Goal: Information Seeking & Learning: Learn about a topic

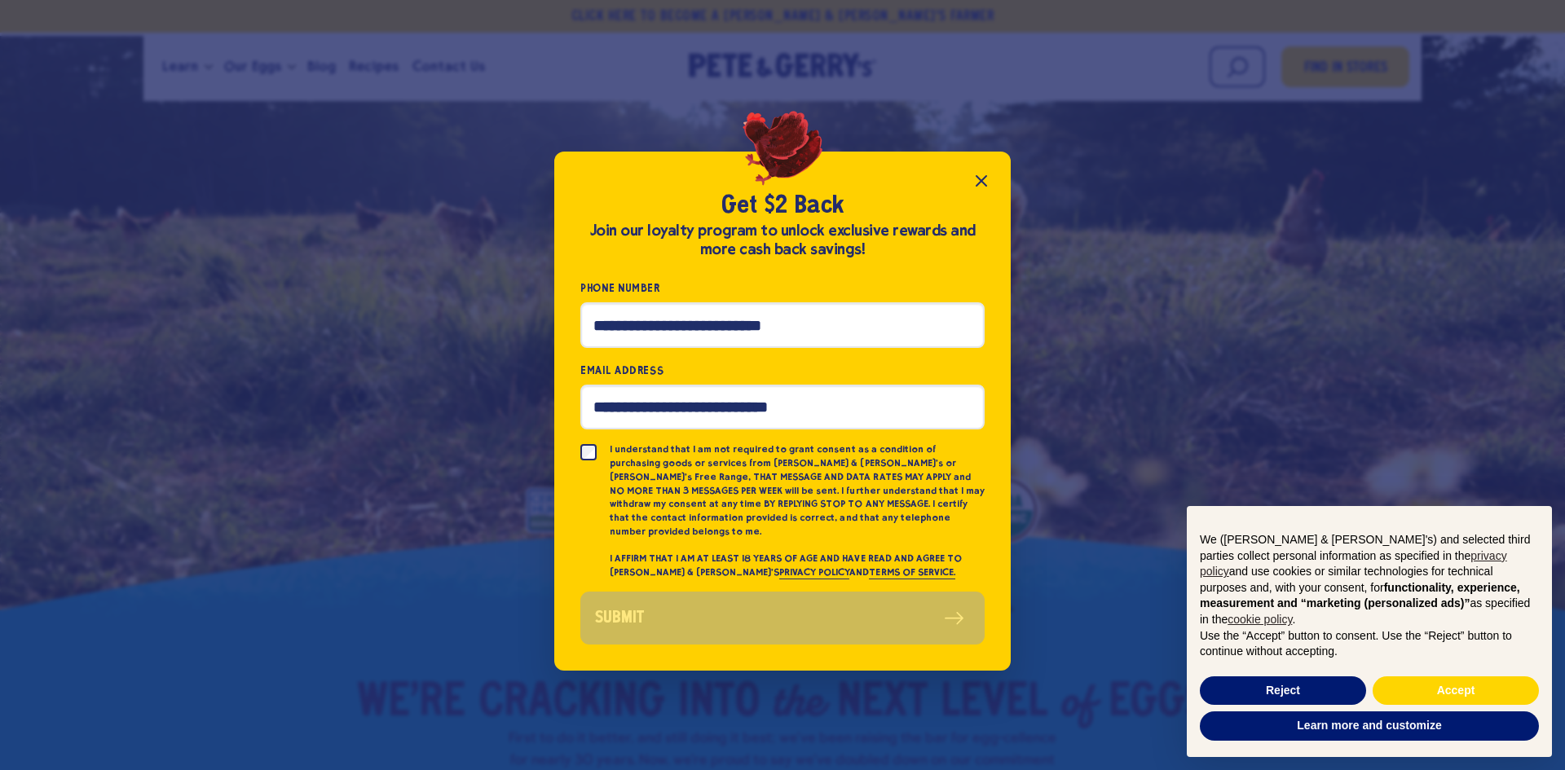
click at [975, 187] on icon "Close popup" at bounding box center [982, 181] width 20 height 20
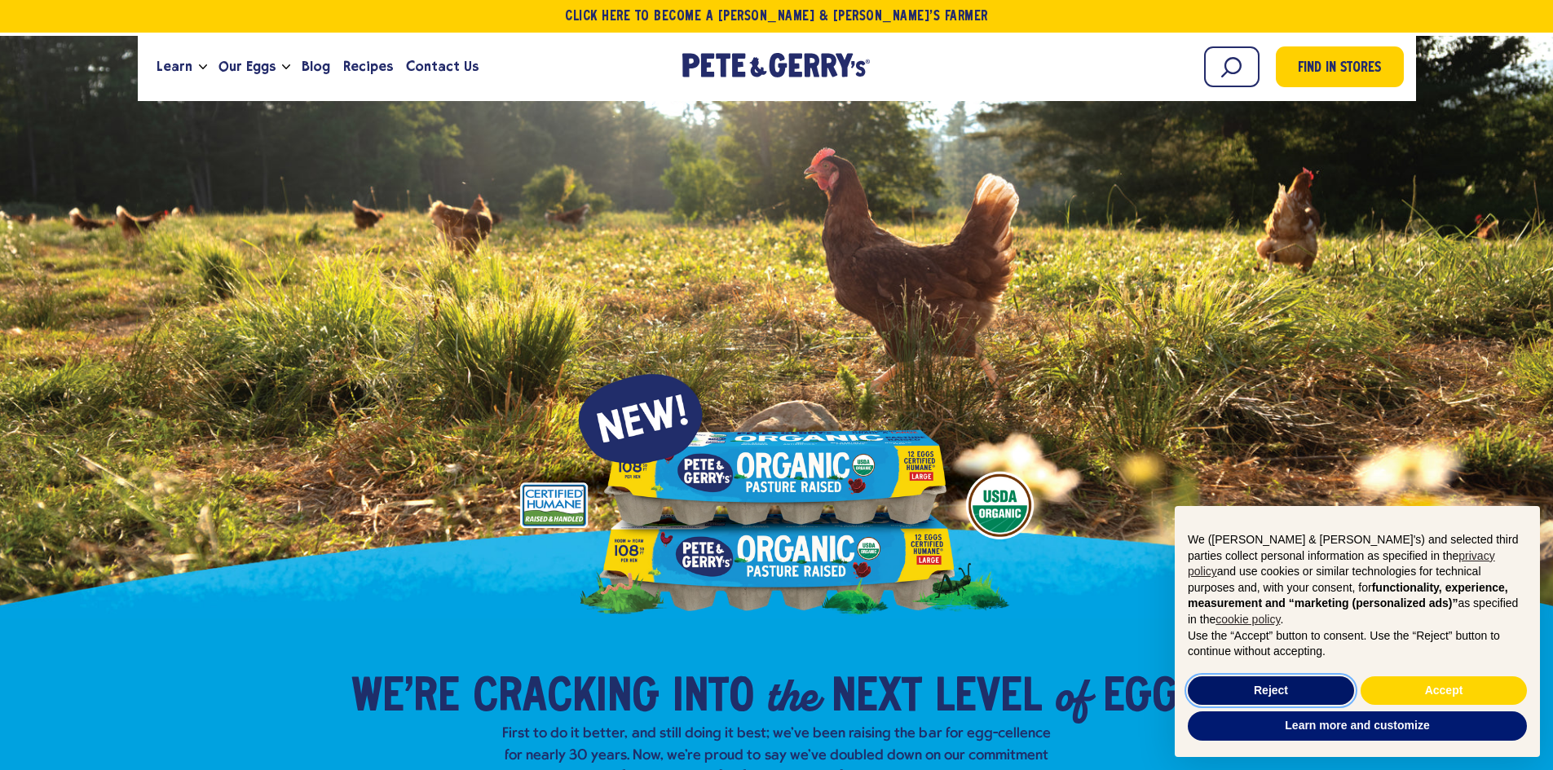
click at [1277, 687] on button "Reject" at bounding box center [1271, 691] width 166 height 29
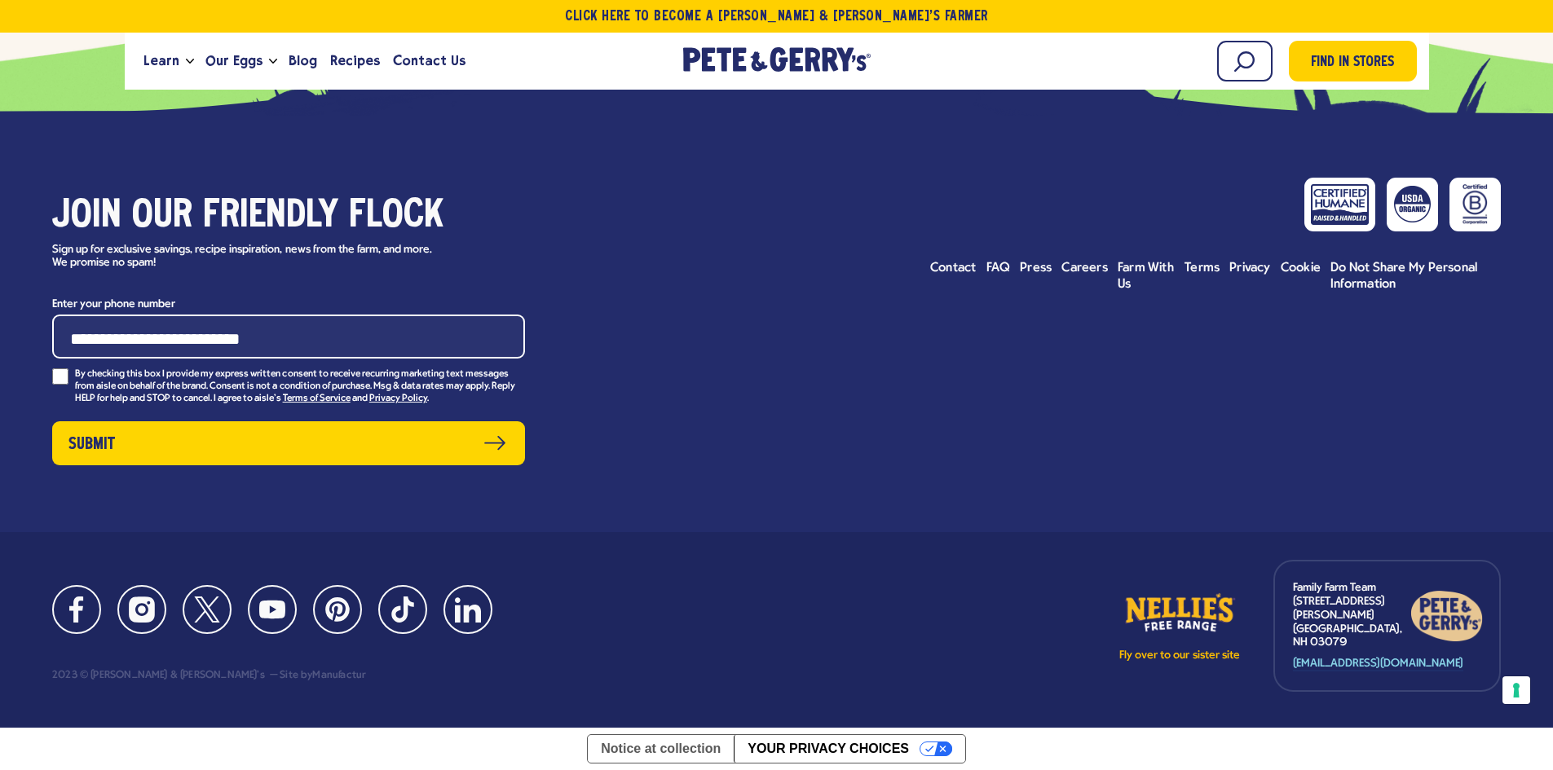
scroll to position [8257, 0]
click at [993, 275] on span "FAQ" at bounding box center [998, 268] width 24 height 13
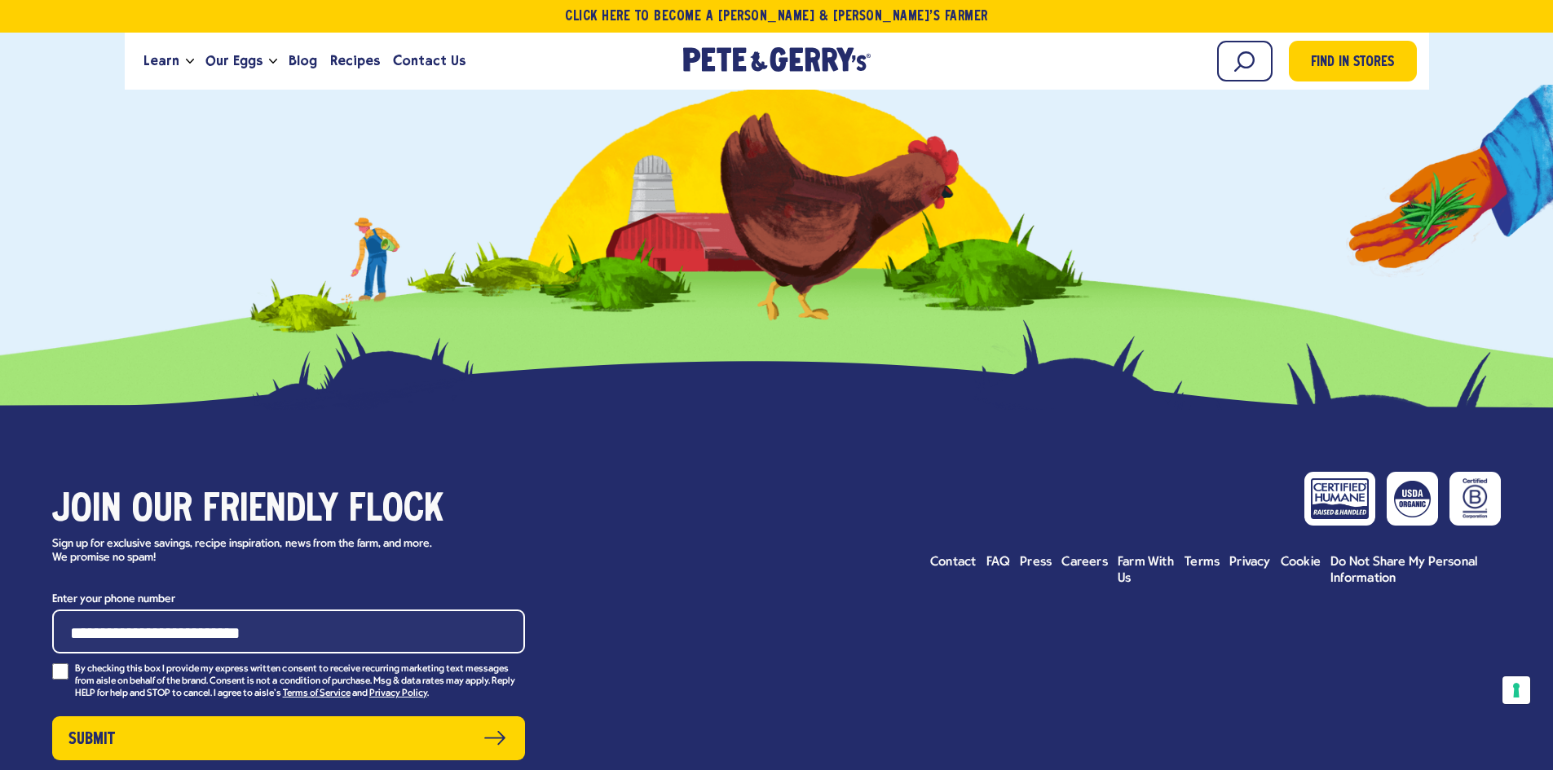
scroll to position [9236, 0]
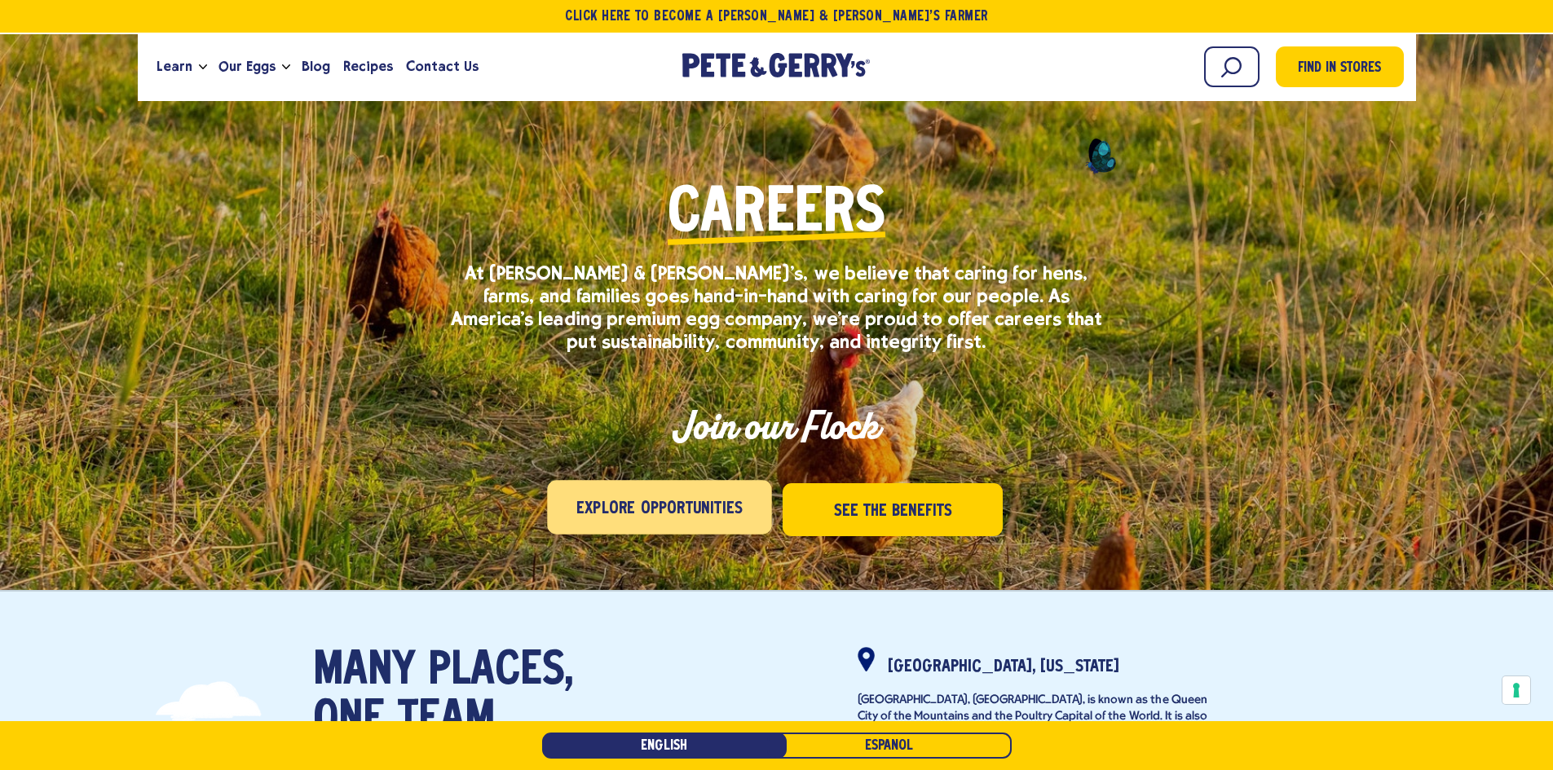
click at [589, 502] on span "Explore Opportunities" at bounding box center [659, 509] width 166 height 26
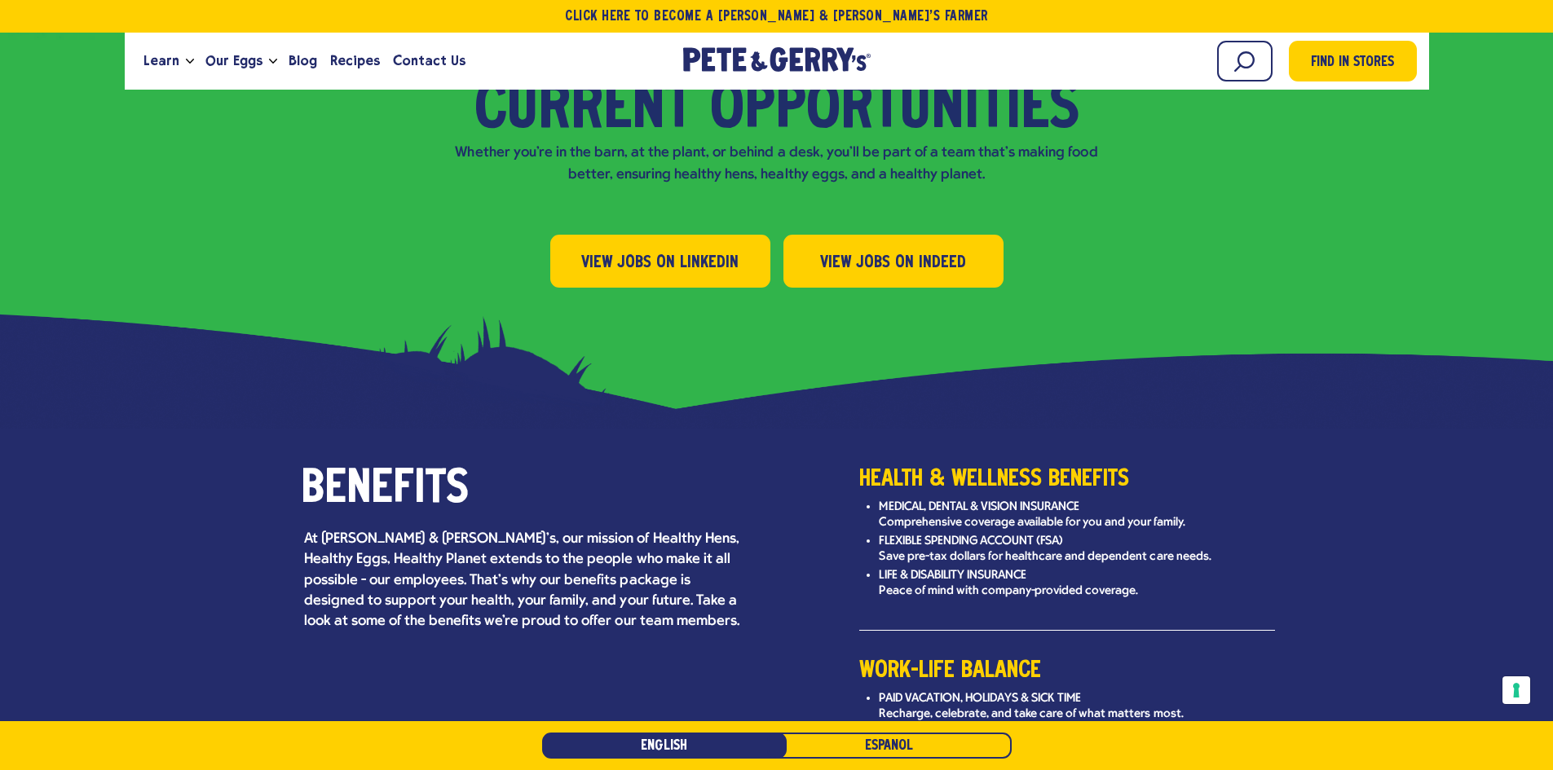
scroll to position [1829, 0]
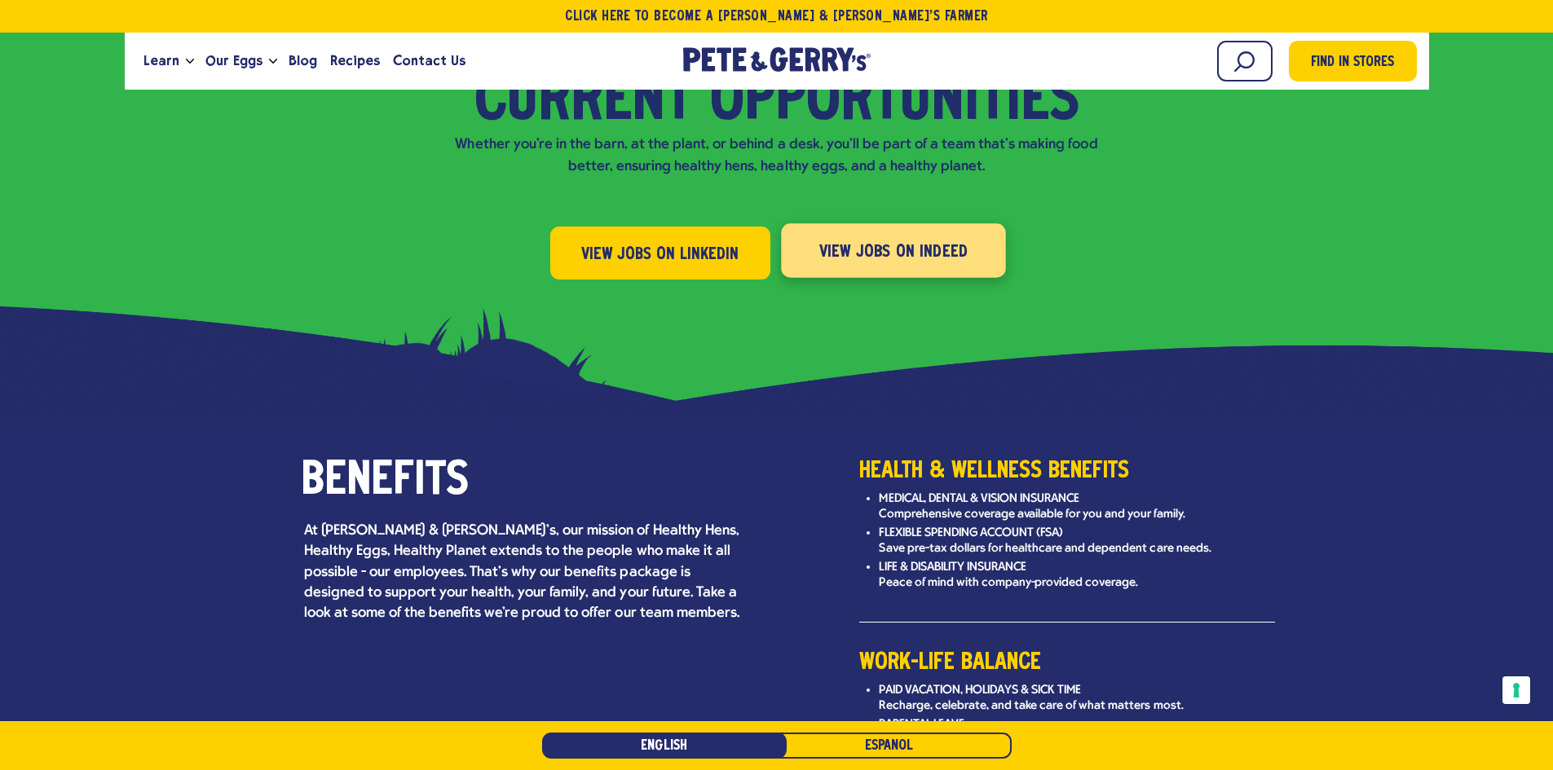
click at [859, 240] on span "View Jobs on Indeed" at bounding box center [893, 253] width 149 height 26
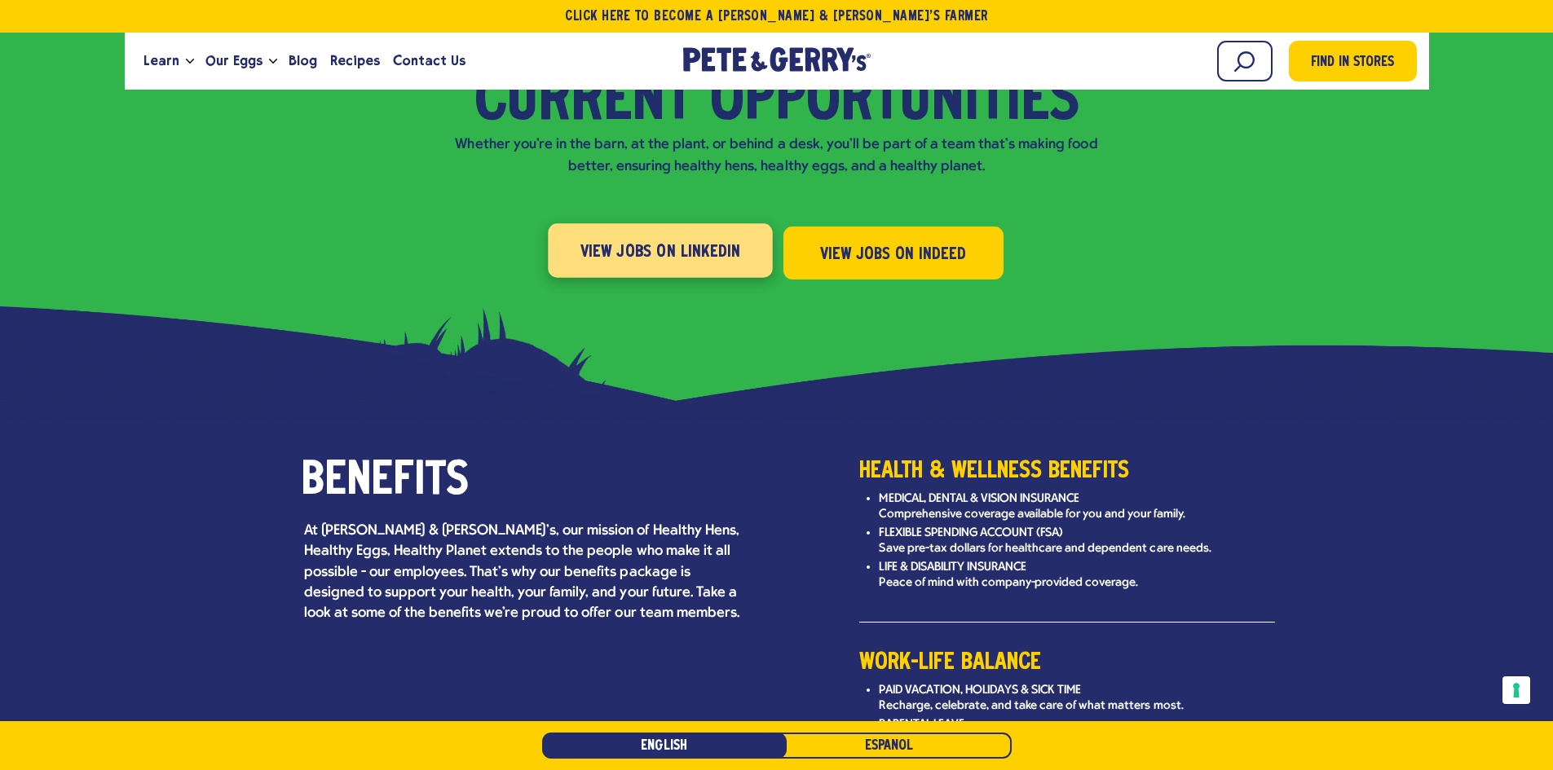
click at [704, 240] on span "View Jobs on LinkedIn" at bounding box center [660, 253] width 161 height 26
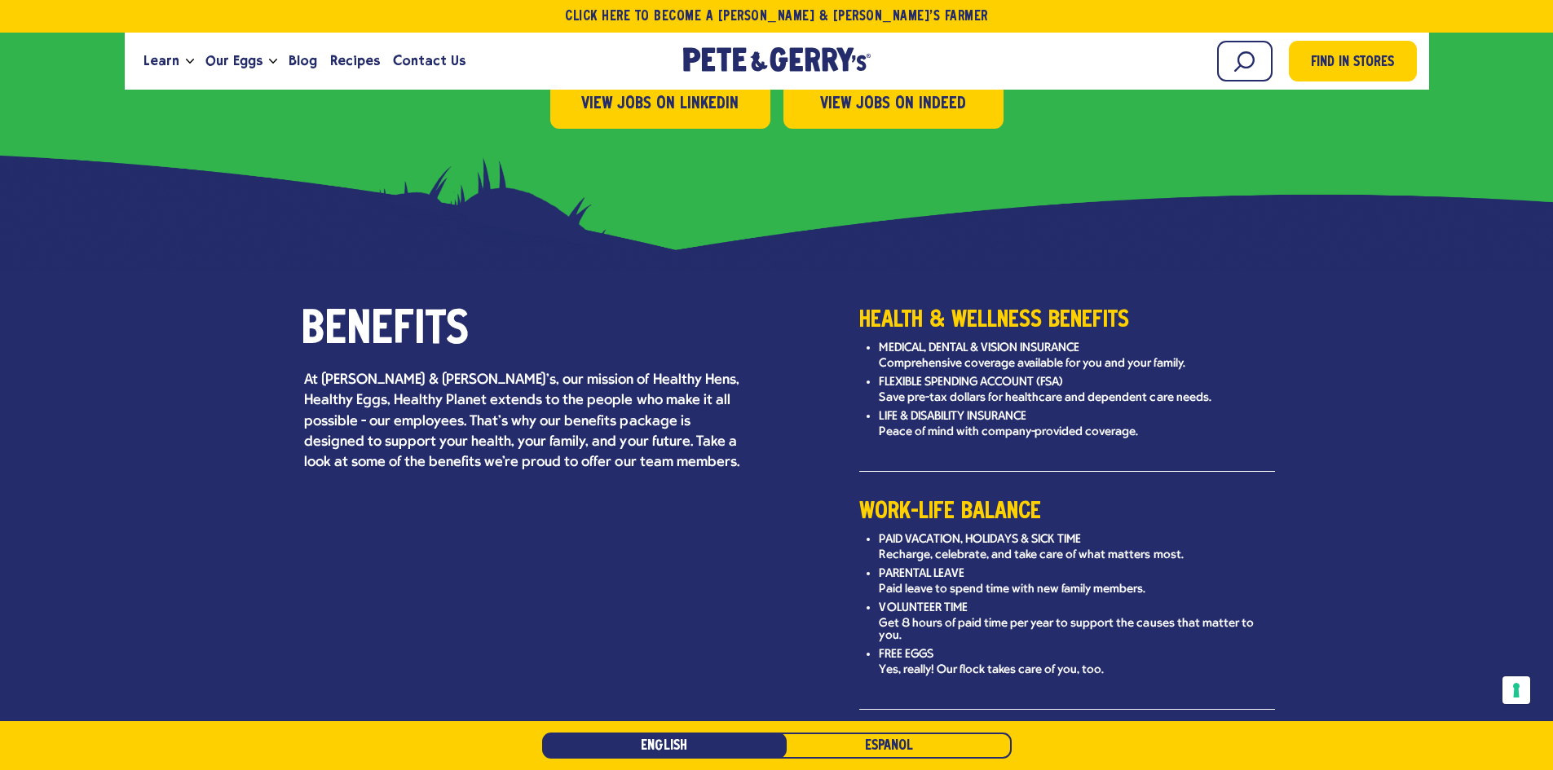
scroll to position [2072, 0]
